Goal: Task Accomplishment & Management: Use online tool/utility

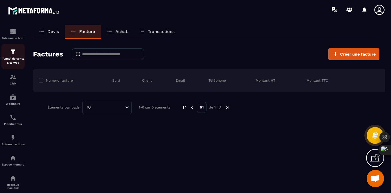
click at [15, 58] on p "Tunnel de vente Site web" at bounding box center [12, 61] width 23 height 8
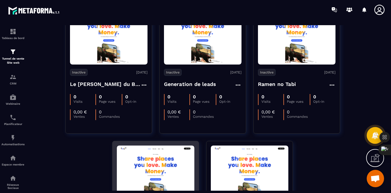
scroll to position [47, 0]
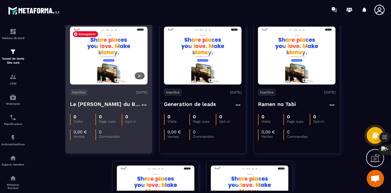
click at [122, 70] on img at bounding box center [109, 55] width 78 height 55
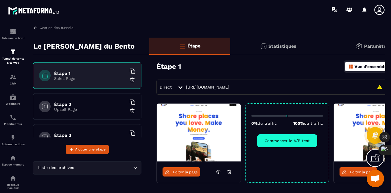
click at [35, 27] on img at bounding box center [35, 27] width 5 height 5
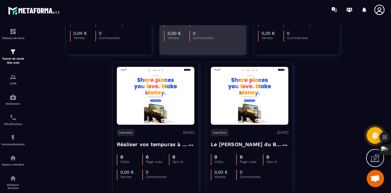
scroll to position [151, 0]
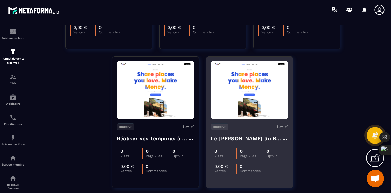
click at [240, 139] on h4 "Le [PERSON_NAME] du Bento" at bounding box center [246, 139] width 71 height 8
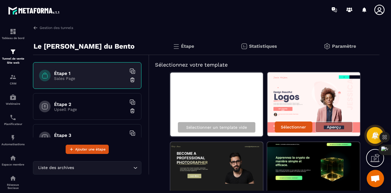
click at [114, 47] on p "Le [PERSON_NAME] du Bento" at bounding box center [84, 47] width 101 height 12
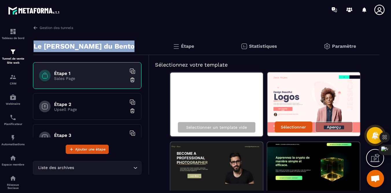
click at [114, 47] on p "Le [PERSON_NAME] du Bento" at bounding box center [84, 47] width 101 height 12
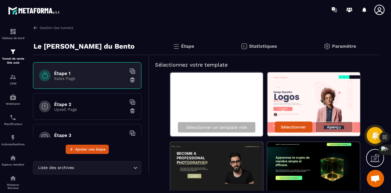
click at [346, 46] on p "Paramètre" at bounding box center [344, 45] width 24 height 5
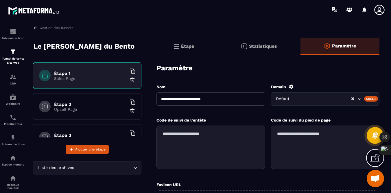
click at [229, 100] on input "**********" at bounding box center [211, 98] width 109 height 13
type input "**********"
click at [295, 100] on input "Search for option" at bounding box center [323, 99] width 56 height 6
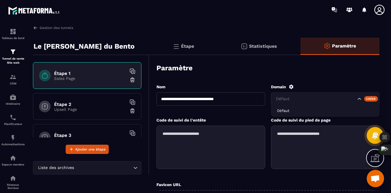
click at [295, 100] on input "Search for option" at bounding box center [315, 99] width 81 height 6
click at [219, 148] on textarea at bounding box center [211, 147] width 109 height 43
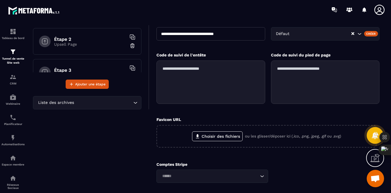
scroll to position [108, 0]
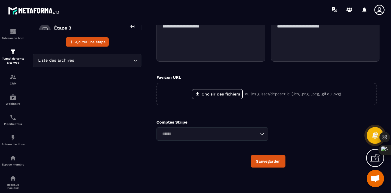
click at [268, 162] on button "Sauvegarder" at bounding box center [268, 161] width 35 height 12
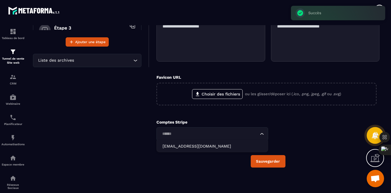
click at [262, 133] on icon "Search for option" at bounding box center [262, 134] width 6 height 6
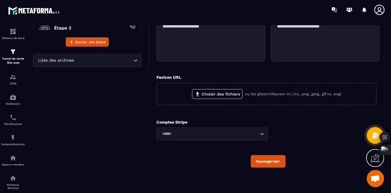
click at [262, 133] on icon "Search for option" at bounding box center [262, 134] width 6 height 6
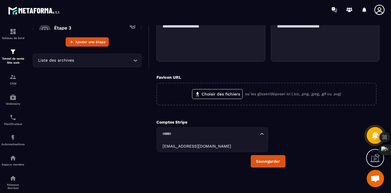
click at [262, 133] on icon "Search for option" at bounding box center [262, 134] width 6 height 6
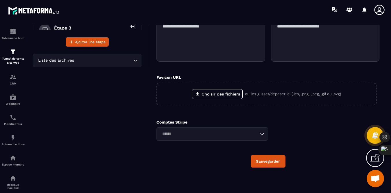
click at [259, 163] on button "Sauvegarder" at bounding box center [268, 161] width 35 height 12
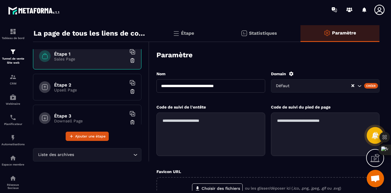
scroll to position [0, 0]
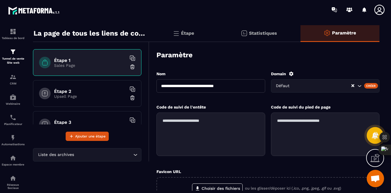
click at [121, 94] on p "Upsell Page" at bounding box center [90, 96] width 72 height 5
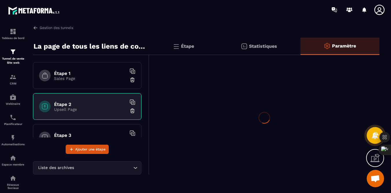
click at [121, 94] on div "Étape 2 Upsell Page" at bounding box center [87, 106] width 108 height 27
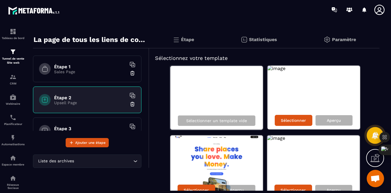
click at [110, 77] on div "Étape 1 Sales Page" at bounding box center [87, 69] width 108 height 27
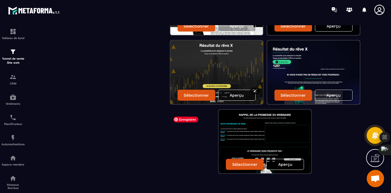
scroll to position [246, 0]
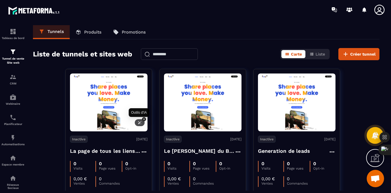
click at [141, 123] on icon at bounding box center [140, 123] width 4 height 4
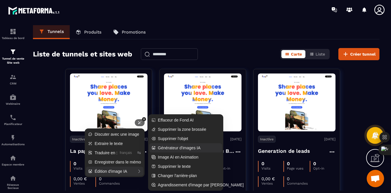
click at [171, 147] on span "Générateur d'images IA" at bounding box center [179, 148] width 43 height 6
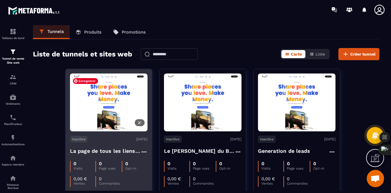
drag, startPoint x: 141, startPoint y: 123, endPoint x: 135, endPoint y: 104, distance: 19.6
click at [135, 104] on body "Tableau de bord Tunnel de vente Site web CRM Webinaire Planificateur Automatisa…" at bounding box center [195, 119] width 391 height 239
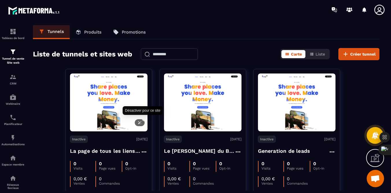
click at [143, 119] on icon at bounding box center [143, 118] width 3 height 3
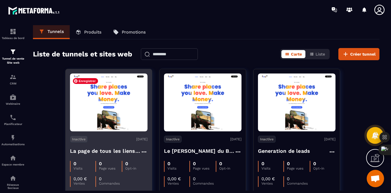
click at [127, 92] on img at bounding box center [109, 102] width 78 height 55
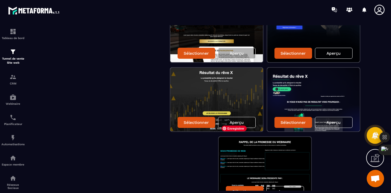
scroll to position [246, 0]
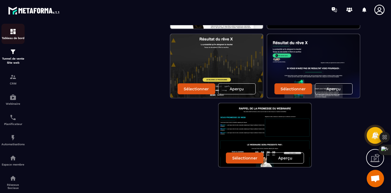
click at [14, 31] on img at bounding box center [13, 31] width 7 height 7
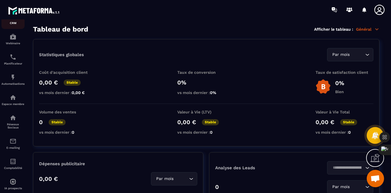
scroll to position [74, 0]
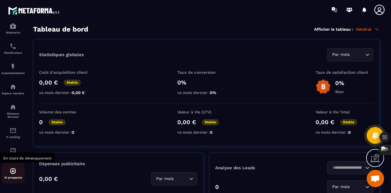
click at [16, 170] on img at bounding box center [13, 171] width 7 height 7
